Goal: Register for event/course

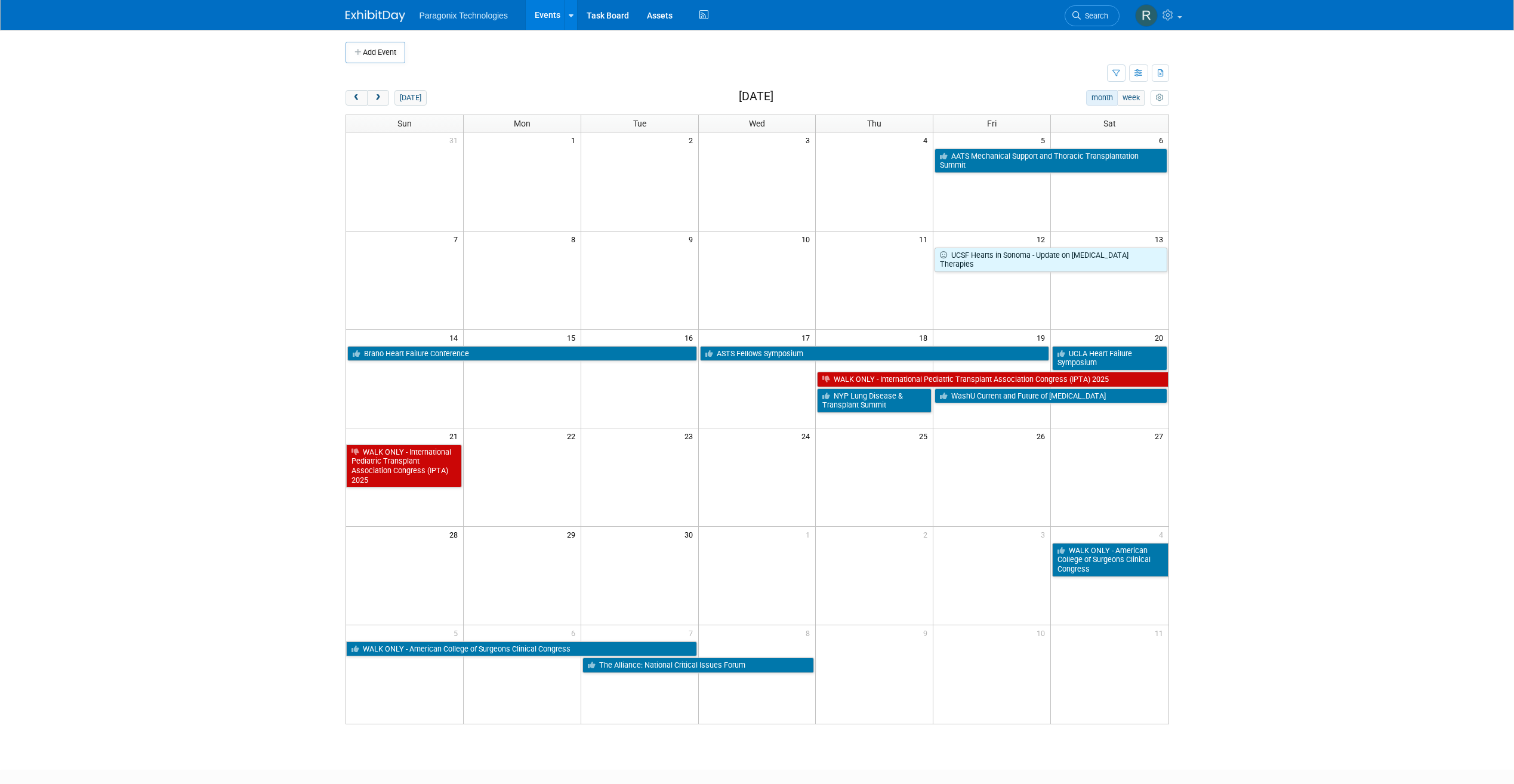
click at [375, 106] on div "today month week September 2025" at bounding box center [757, 98] width 823 height 16
click at [375, 103] on button "next" at bounding box center [377, 98] width 22 height 16
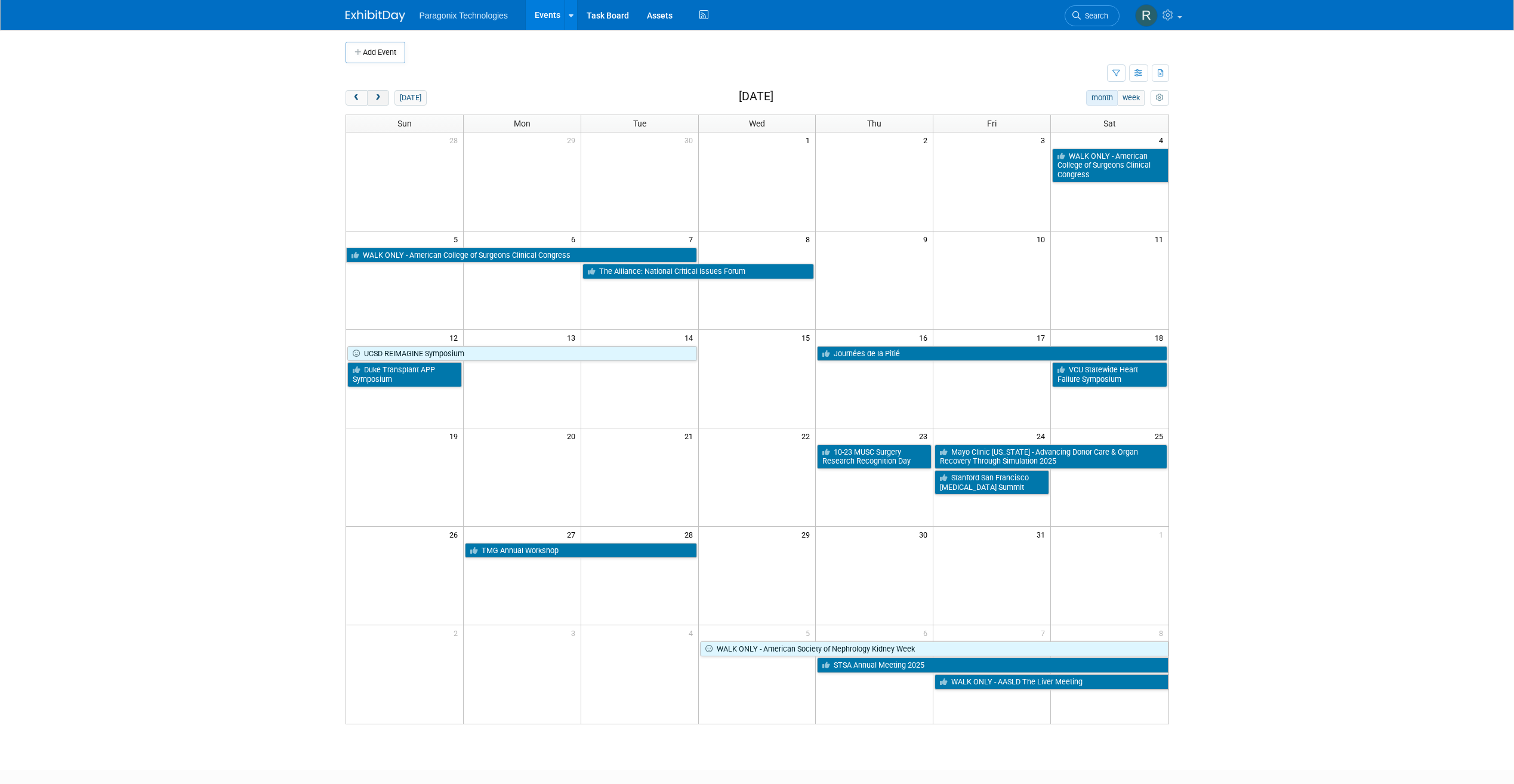
click at [385, 93] on button "next" at bounding box center [377, 98] width 22 height 16
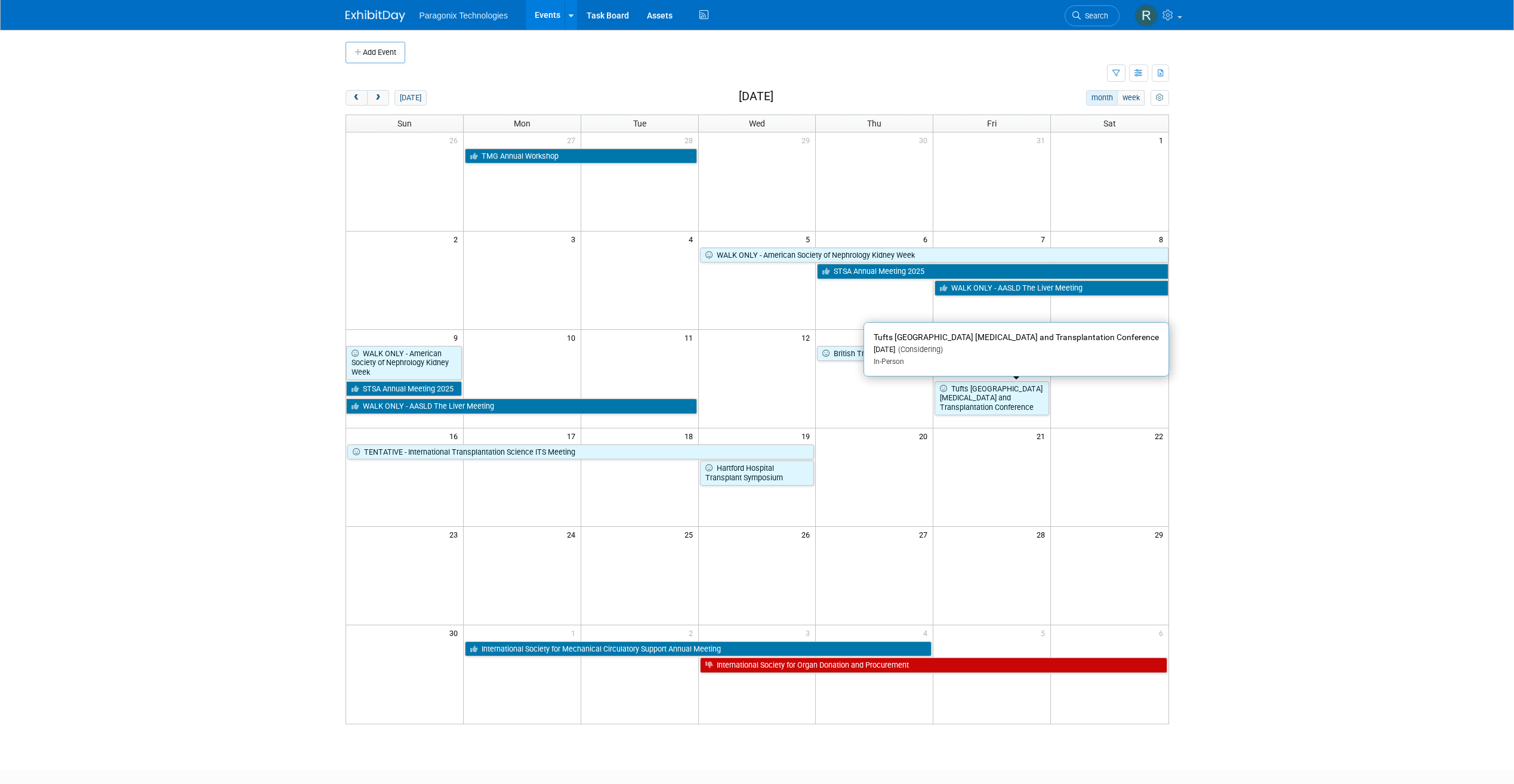
drag, startPoint x: 1007, startPoint y: 409, endPoint x: 850, endPoint y: 411, distance: 157.0
click at [850, 409] on td at bounding box center [874, 397] width 118 height 35
drag, startPoint x: 981, startPoint y: 407, endPoint x: 967, endPoint y: 410, distance: 14.3
click at [967, 410] on link "Tufts [GEOGRAPHIC_DATA] [MEDICAL_DATA] and Transplantation Conference" at bounding box center [992, 398] width 115 height 34
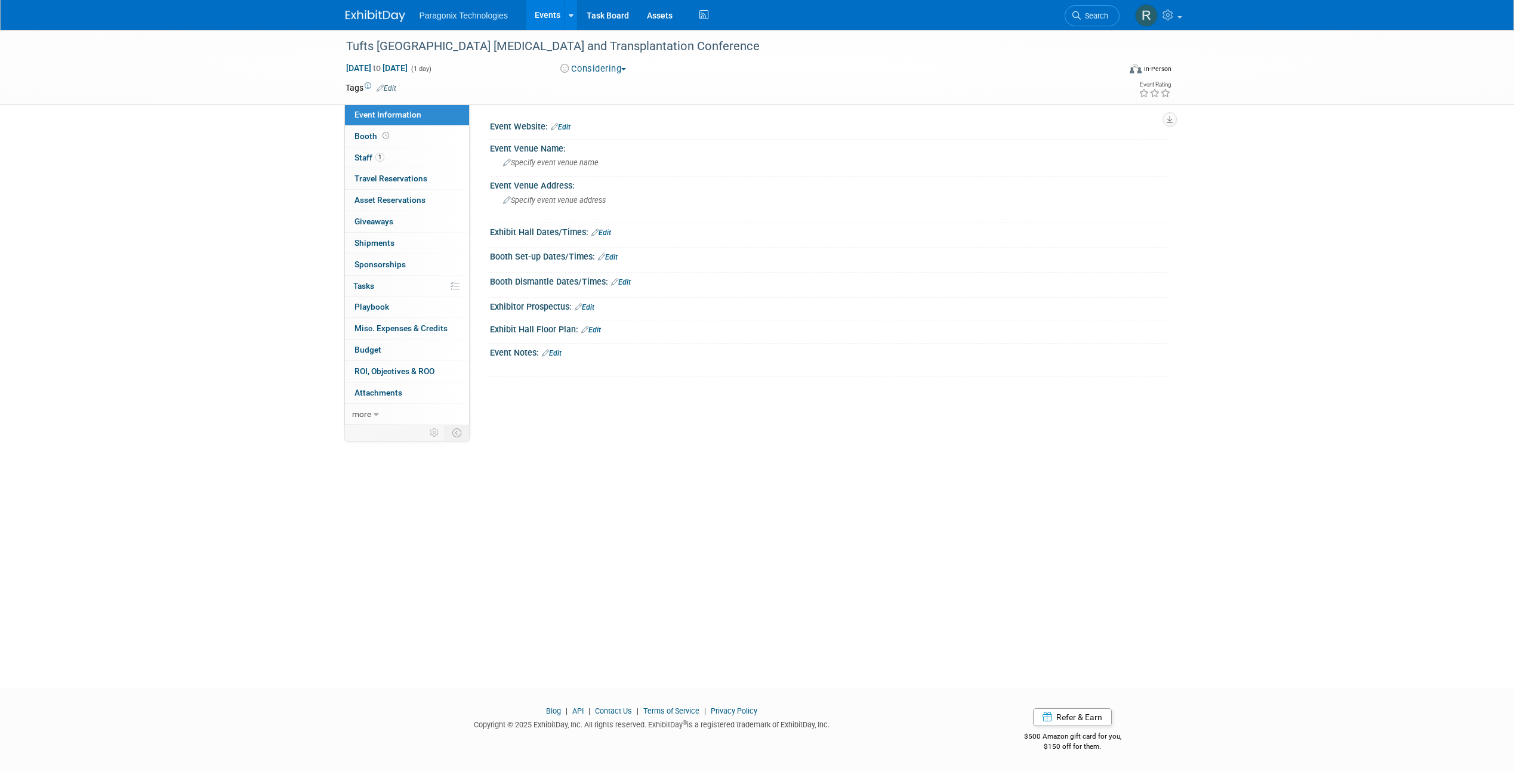
click at [580, 72] on button "Considering" at bounding box center [594, 69] width 75 height 13
click at [598, 87] on link "Committed" at bounding box center [604, 88] width 94 height 16
click at [415, 161] on link "1 Staff 1" at bounding box center [407, 158] width 124 height 21
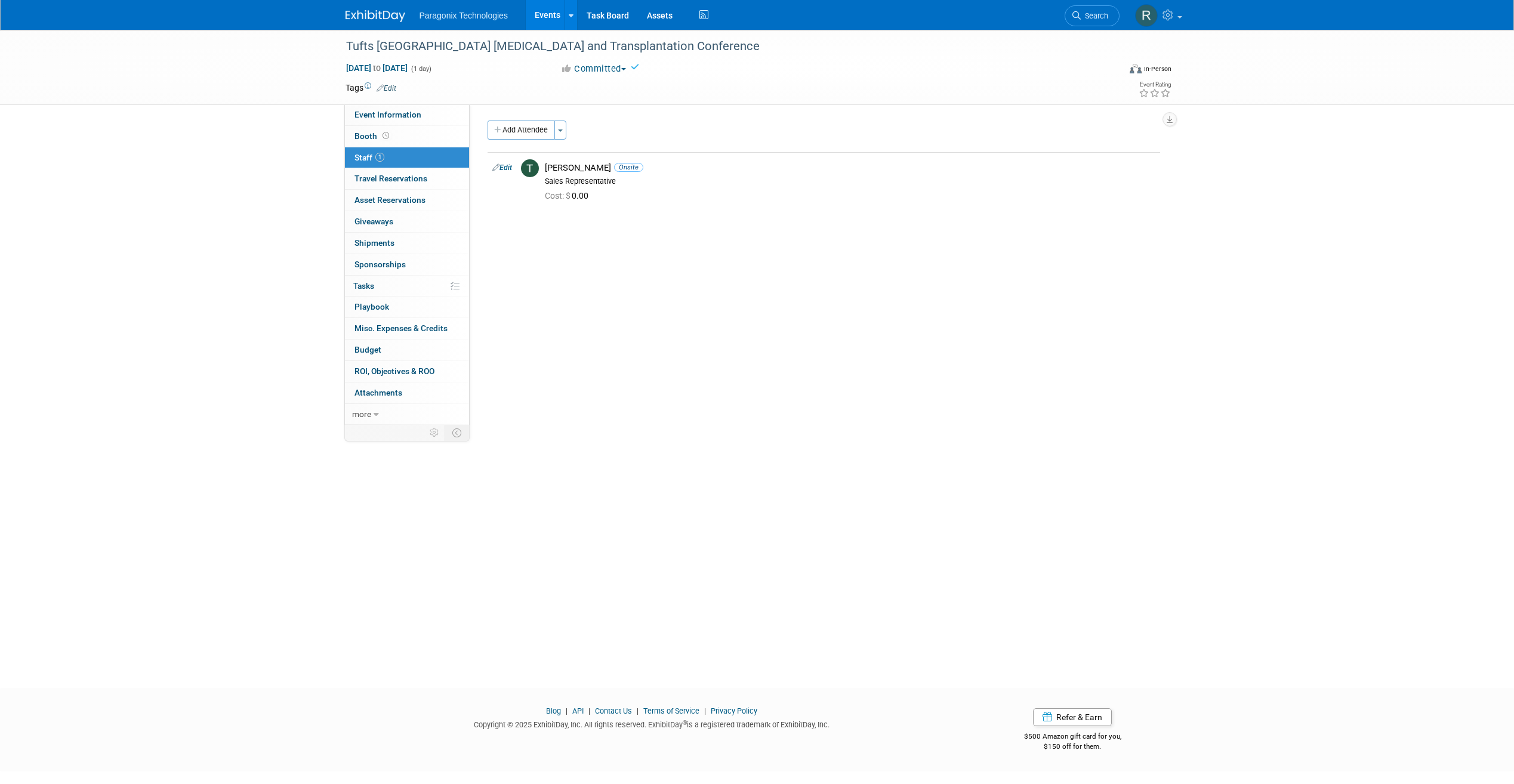
click at [527, 21] on link "Events" at bounding box center [547, 15] width 44 height 30
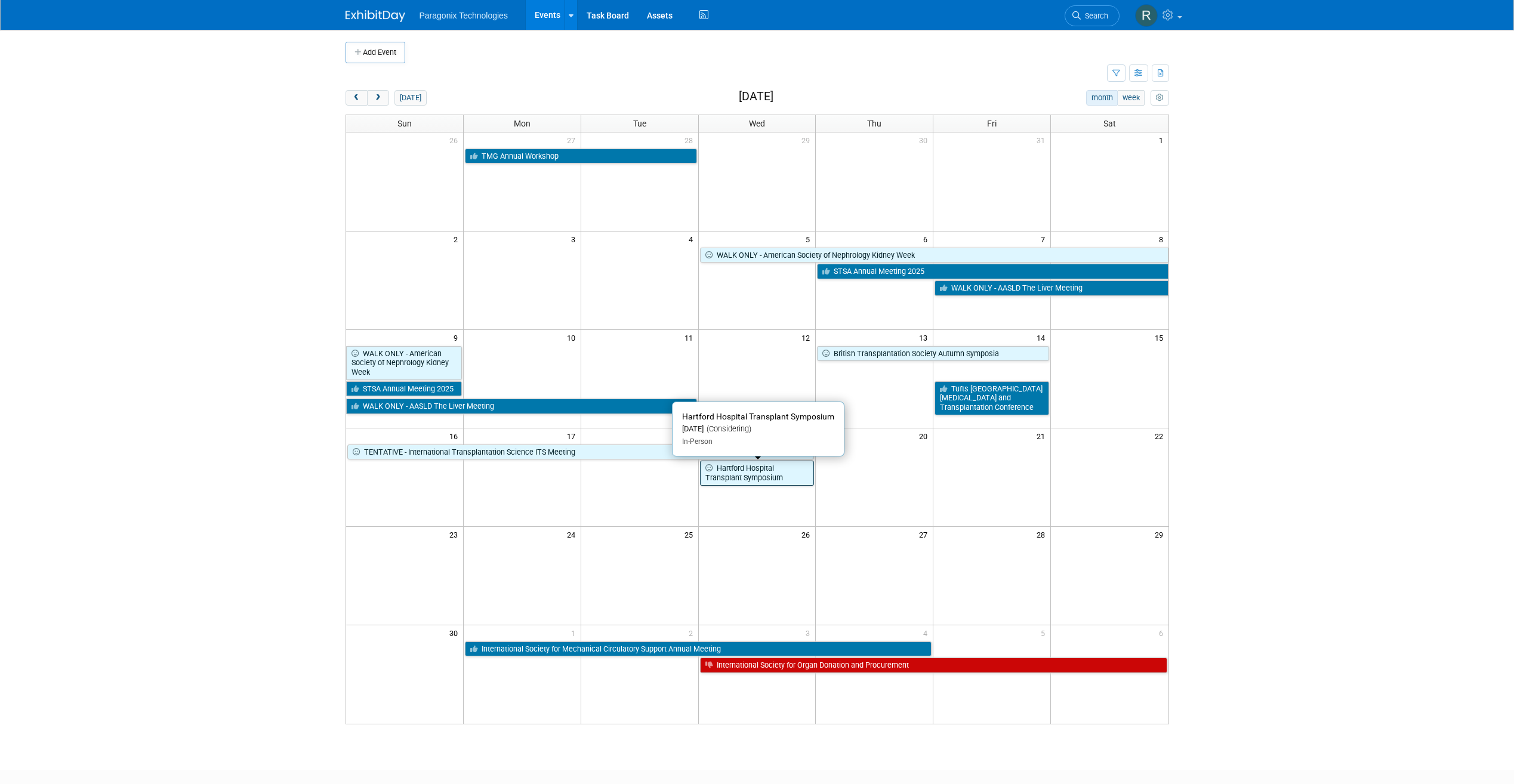
click at [728, 475] on link "Hartford Hospital Transplant Symposium" at bounding box center [757, 473] width 115 height 24
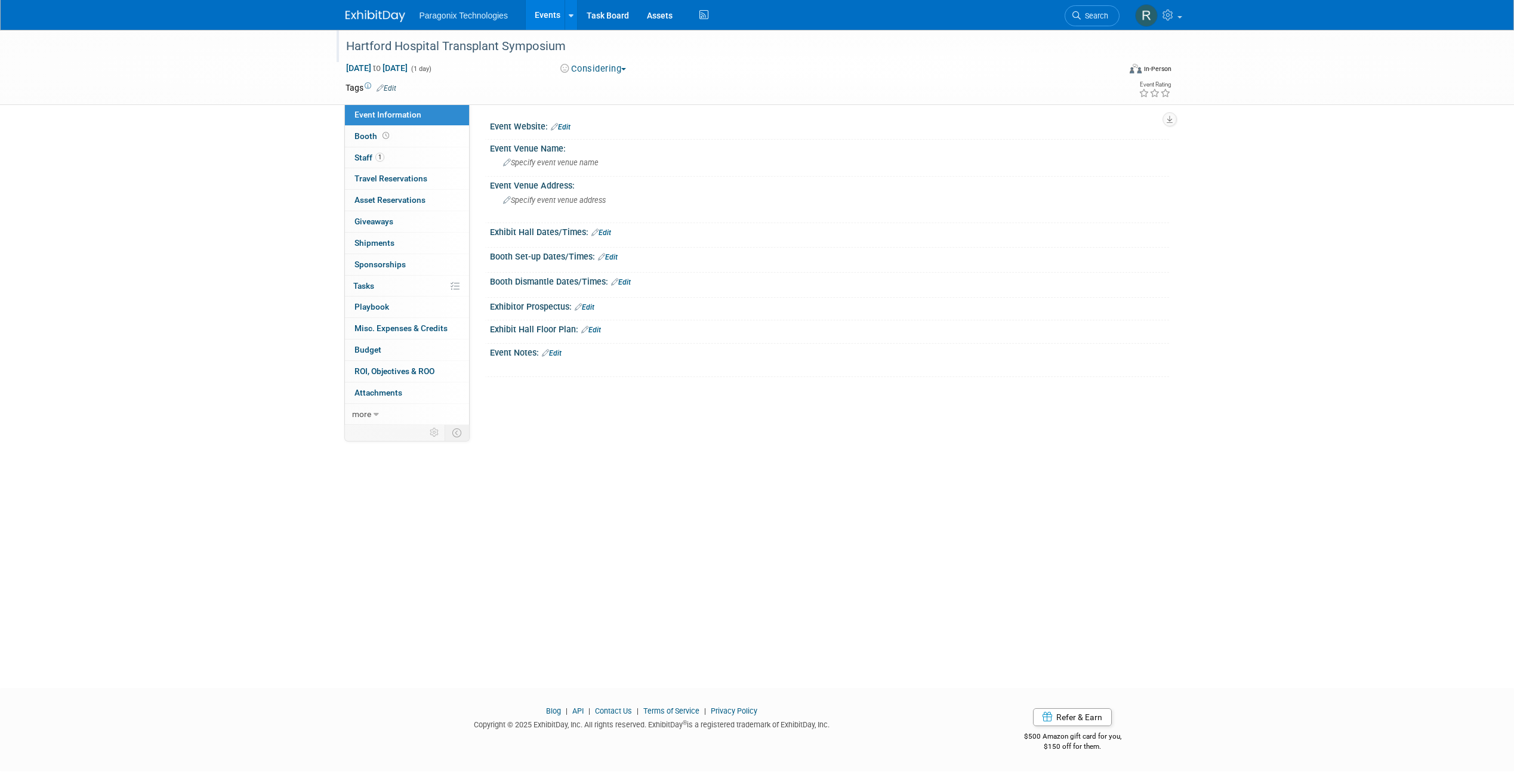
click at [575, 60] on div "Hartford Hospital Transplant Symposium" at bounding box center [723, 46] width 774 height 32
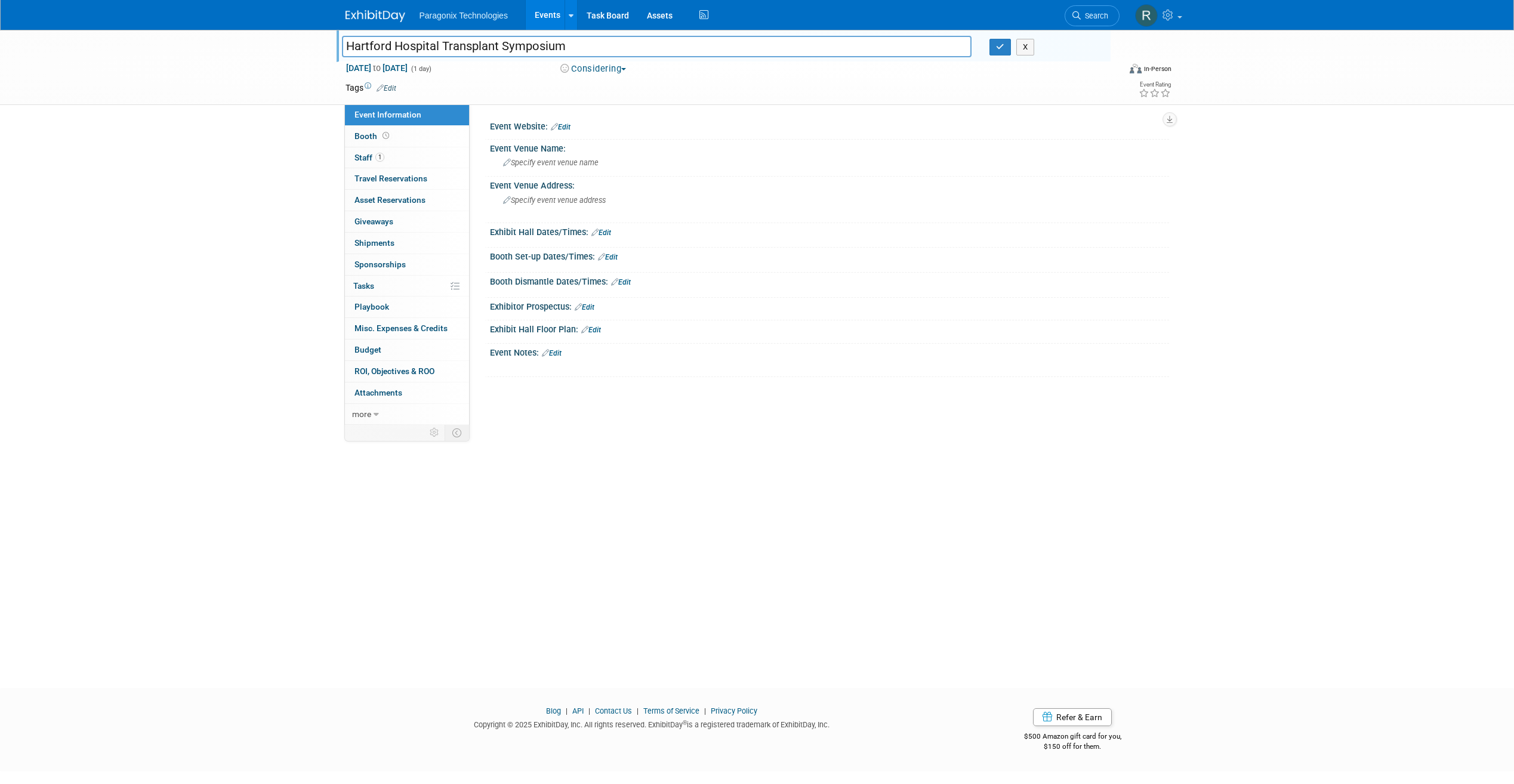
click at [584, 67] on button "Considering" at bounding box center [594, 69] width 75 height 13
click at [610, 88] on link "Committed" at bounding box center [604, 88] width 94 height 16
click at [543, 8] on link "Events" at bounding box center [547, 15] width 44 height 30
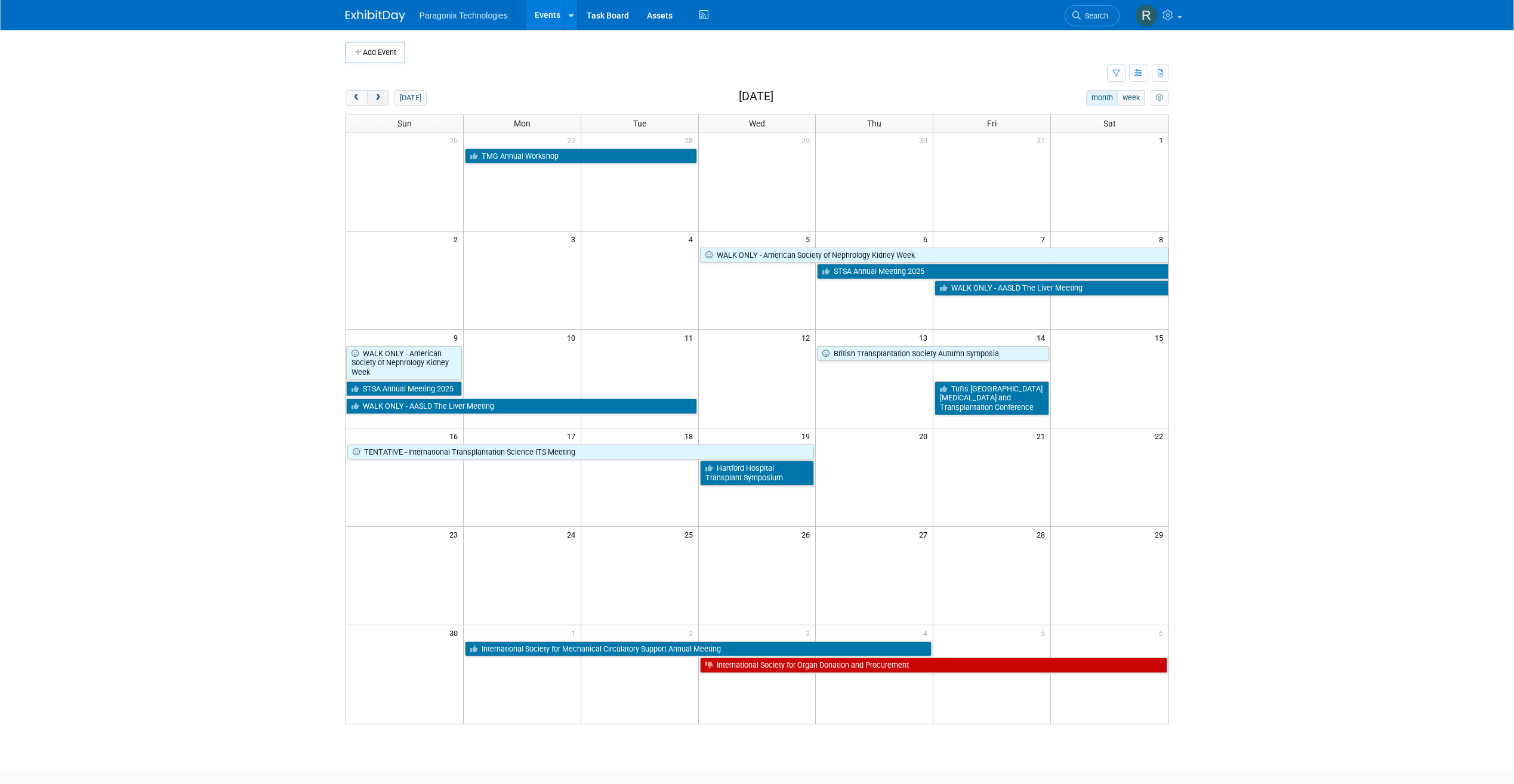
click at [387, 102] on button "next" at bounding box center [377, 98] width 22 height 16
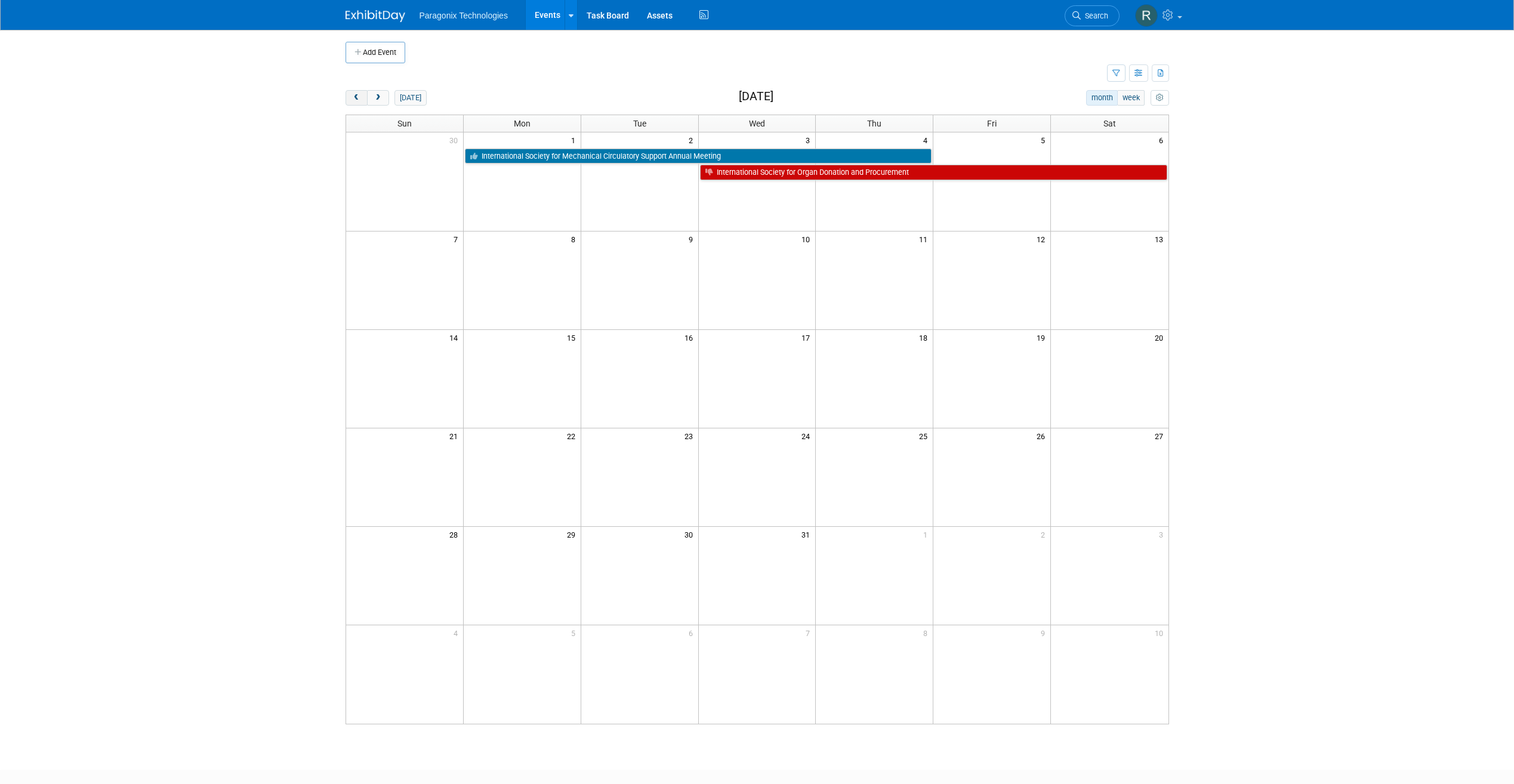
click at [360, 97] on span "prev" at bounding box center [357, 98] width 9 height 8
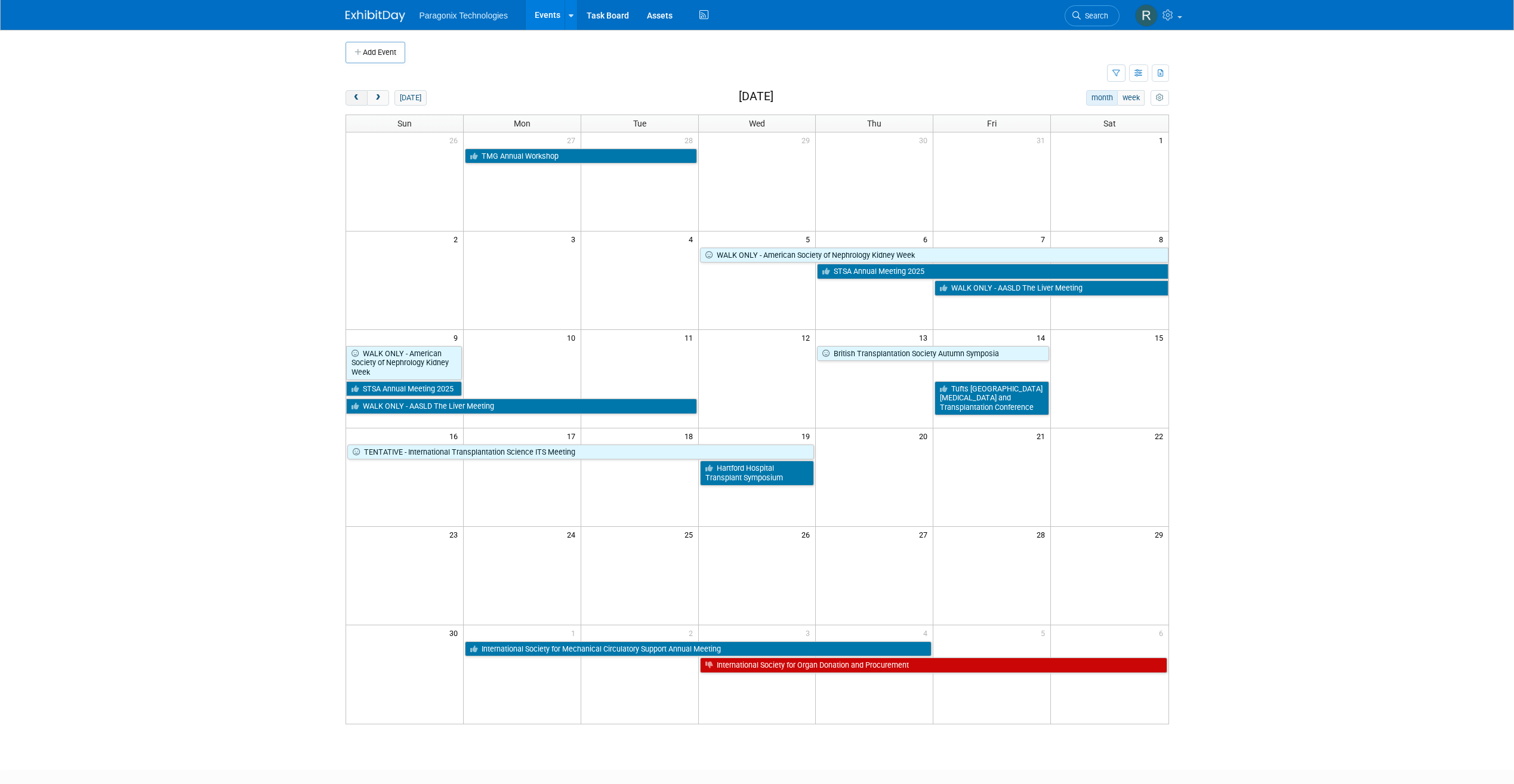
click at [360, 97] on span "prev" at bounding box center [357, 98] width 9 height 8
